Goal: Understand site structure: Understand site structure

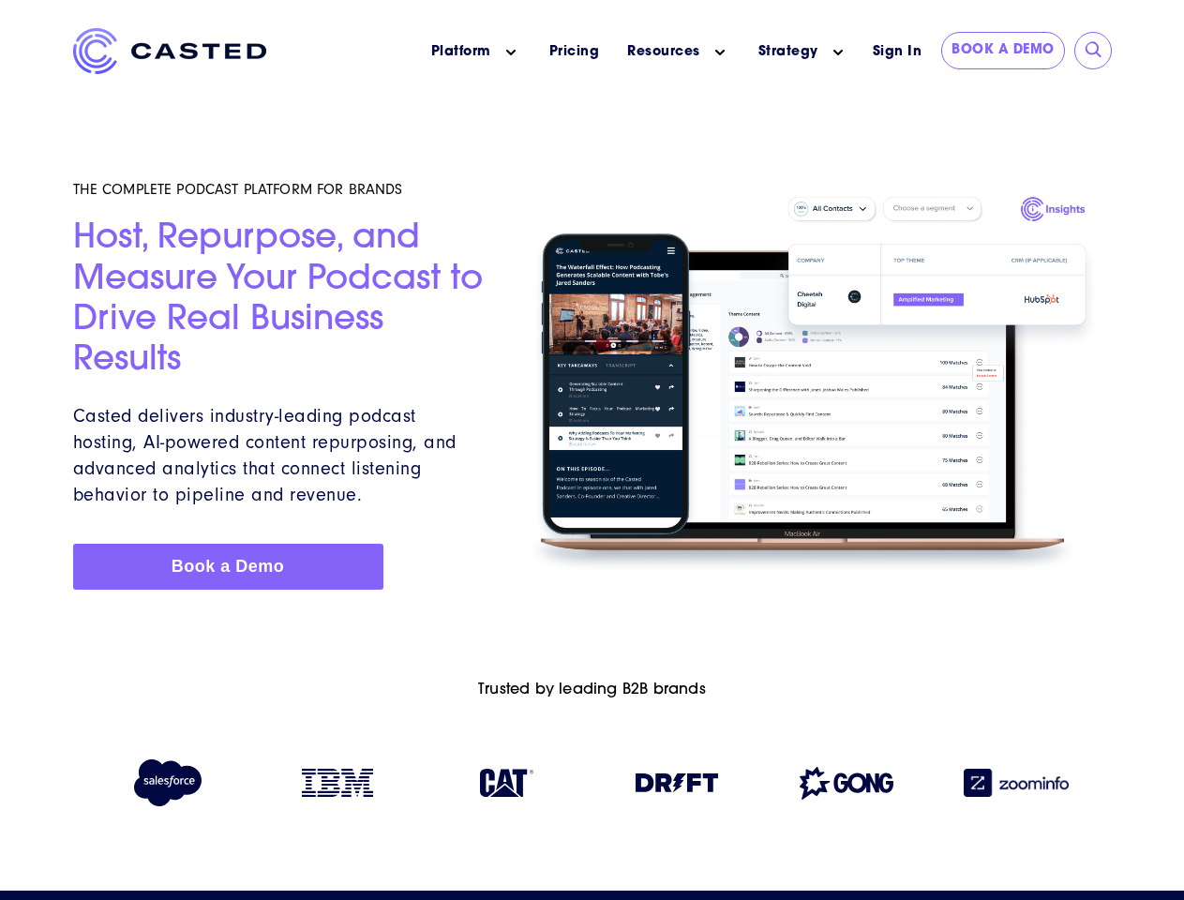
click at [511, 53] on icon "Main menu" at bounding box center [510, 52] width 9 height 9
click at [720, 53] on icon "Main menu" at bounding box center [719, 52] width 9 height 9
click at [788, 52] on link "Strategy" at bounding box center [789, 52] width 60 height 20
click at [838, 53] on icon "Main menu" at bounding box center [838, 52] width 9 height 9
click at [1094, 51] on input "submit" at bounding box center [1094, 50] width 19 height 19
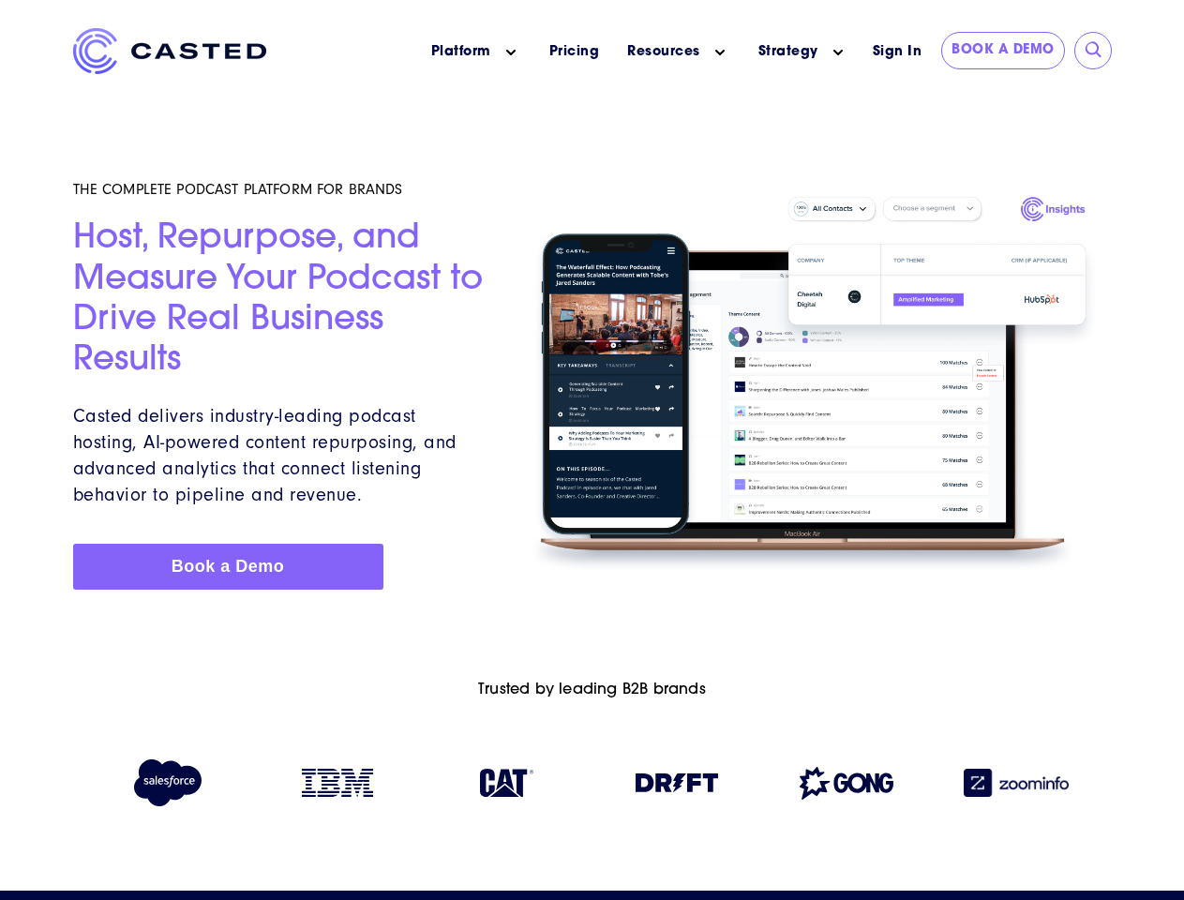
click at [677, 787] on img at bounding box center [677, 783] width 83 height 19
click at [847, 787] on img at bounding box center [847, 783] width 94 height 33
click at [1016, 787] on img at bounding box center [1016, 783] width 105 height 28
